Goal: Find specific page/section

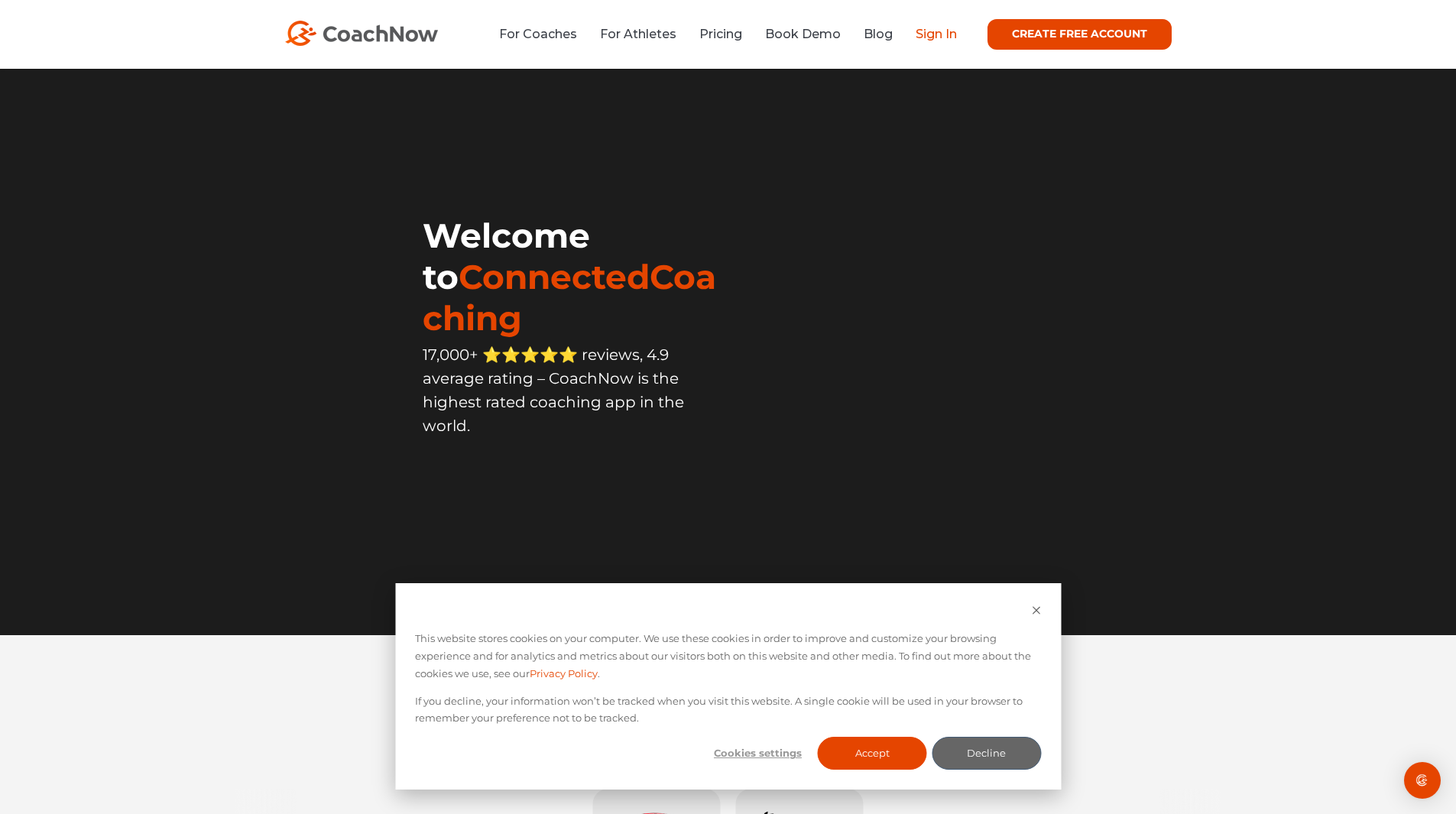
click at [936, 33] on link "Sign In" at bounding box center [936, 33] width 41 height 14
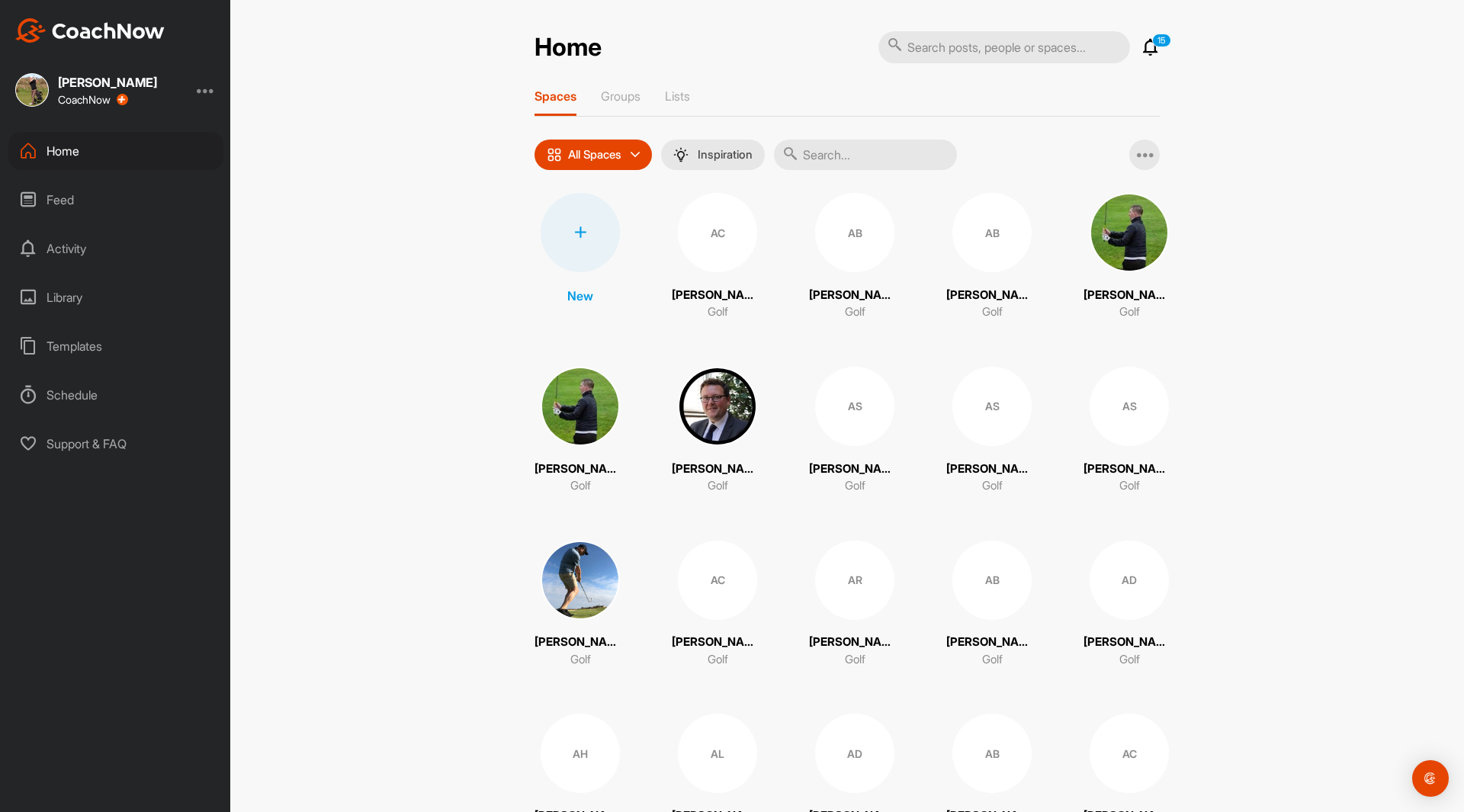
click at [926, 49] on input "text" at bounding box center [1004, 48] width 252 height 32
type input "[PERSON_NAME]"
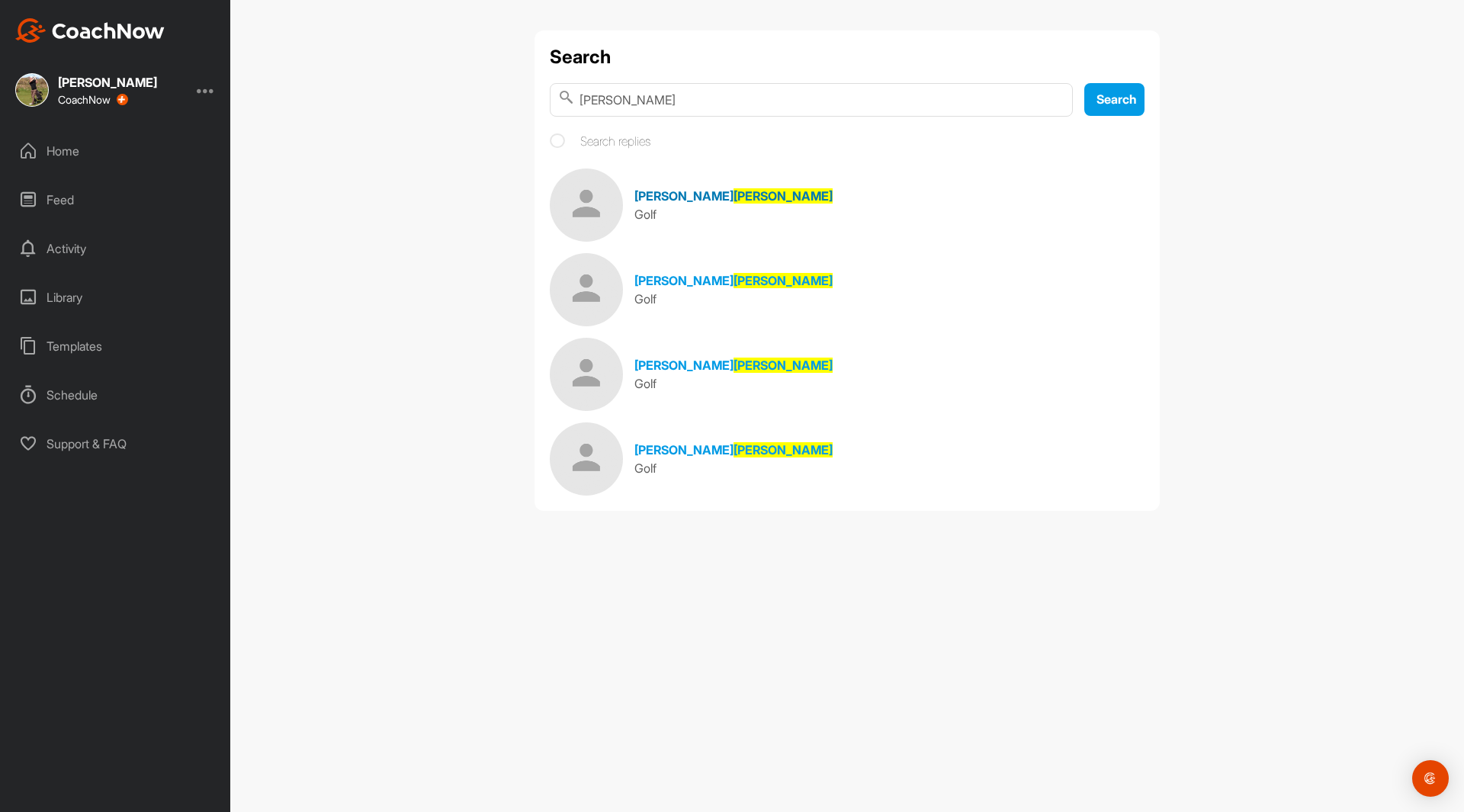
click at [642, 195] on span "[PERSON_NAME]" at bounding box center [684, 196] width 99 height 15
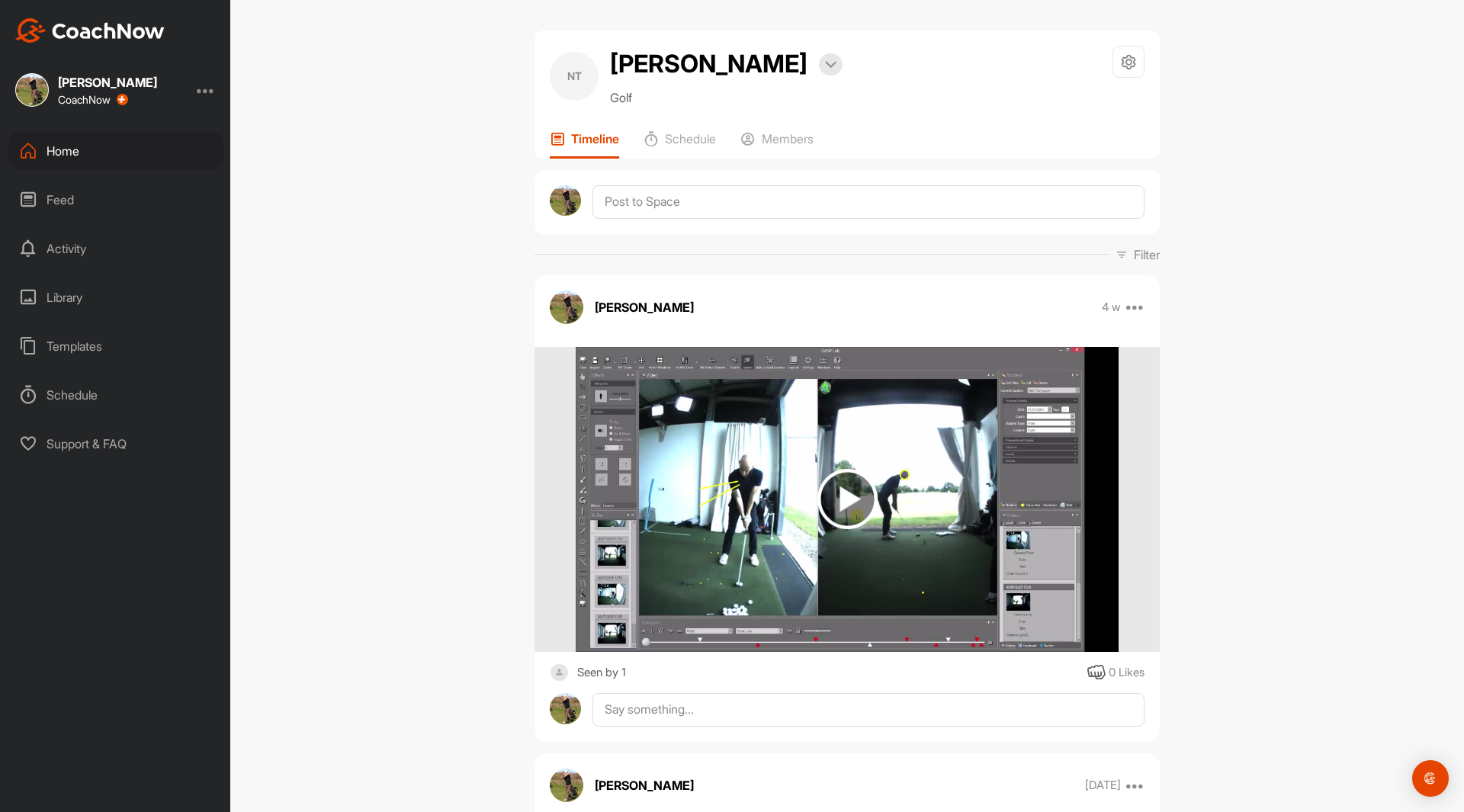
drag, startPoint x: 486, startPoint y: 230, endPoint x: 261, endPoint y: 207, distance: 226.2
click at [0, 167] on html "[PERSON_NAME] CoachNow Home Feed Activity Library Templates Schedule Support & …" at bounding box center [732, 406] width 1464 height 812
